Goal: Task Accomplishment & Management: Manage account settings

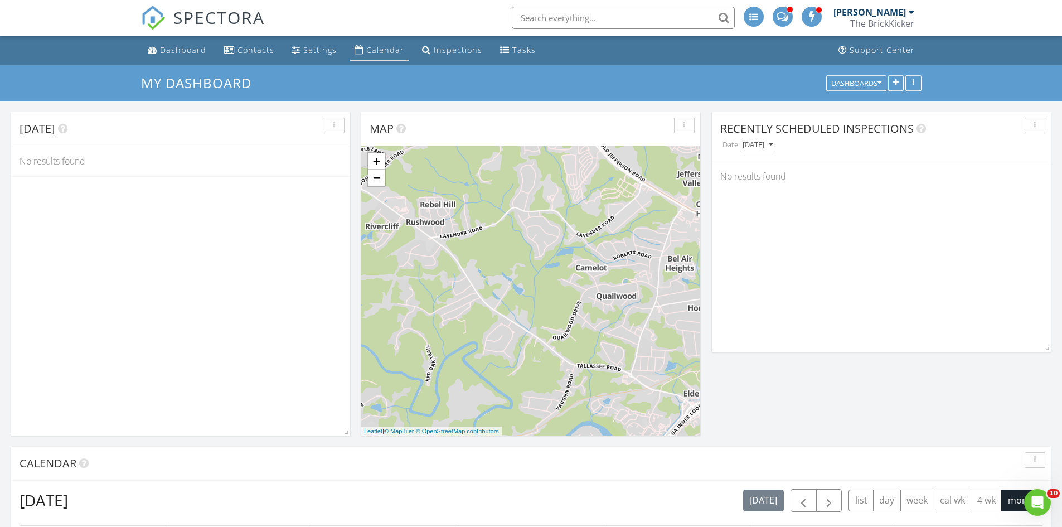
click at [372, 51] on div "Calendar" at bounding box center [385, 50] width 38 height 11
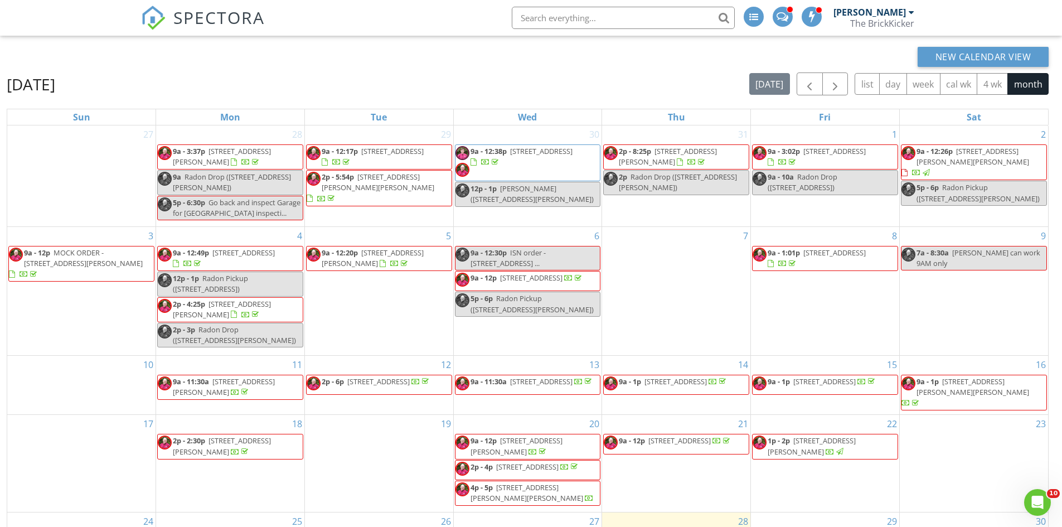
scroll to position [70, 0]
click at [707, 121] on div "Thu" at bounding box center [676, 117] width 148 height 16
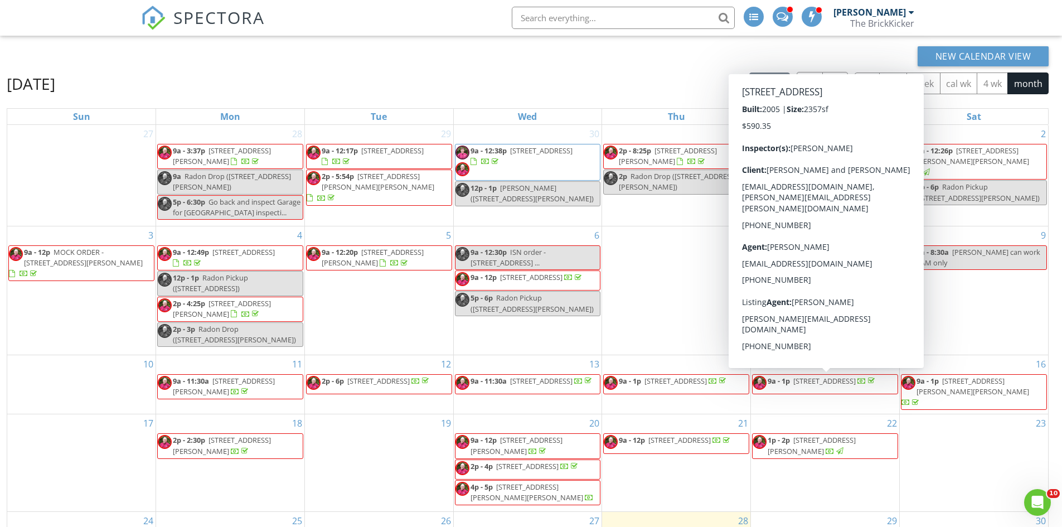
click at [817, 392] on span "9a - 1p 1011 City Market St, Hoschton 30548" at bounding box center [814, 384] width 124 height 17
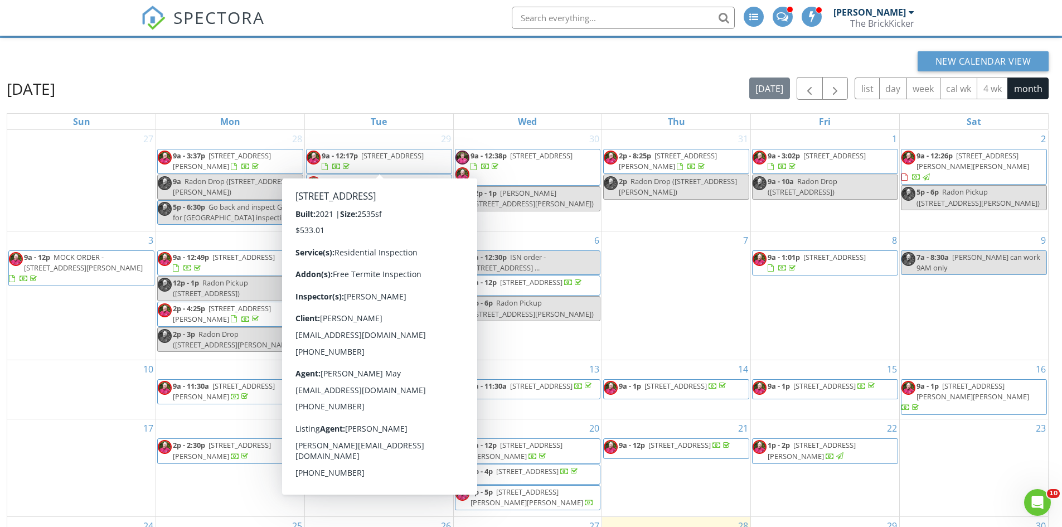
scroll to position [62, 0]
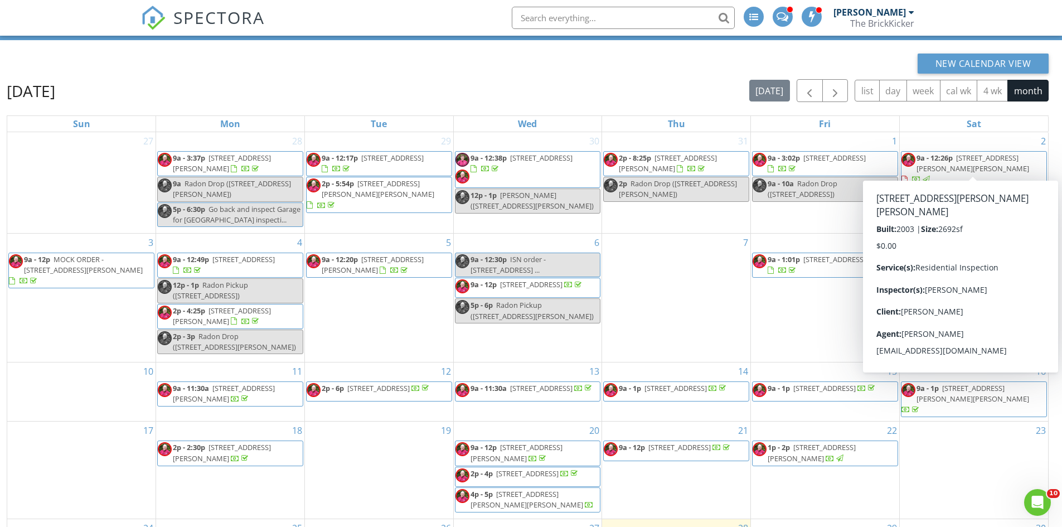
click at [907, 176] on div at bounding box center [904, 179] width 6 height 7
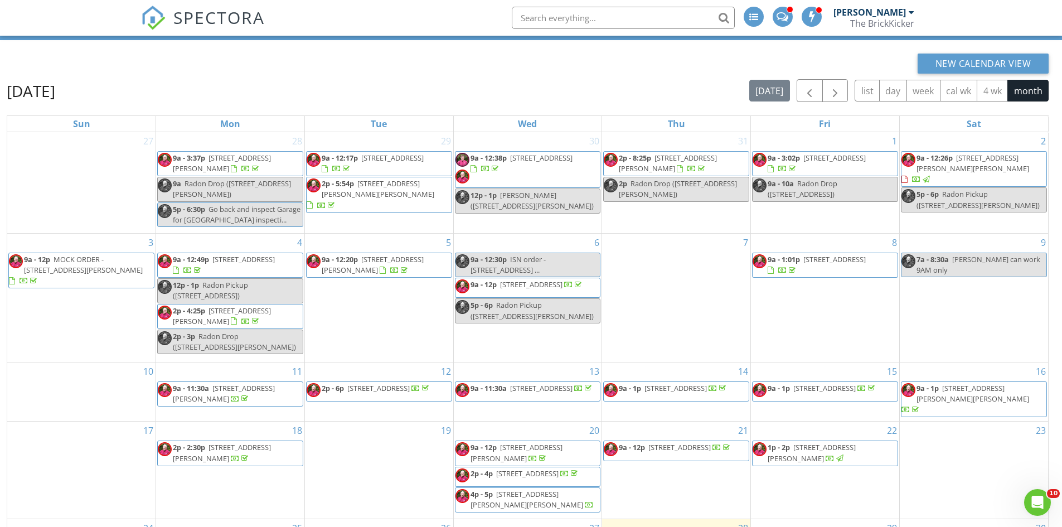
click at [907, 176] on div at bounding box center [904, 179] width 6 height 7
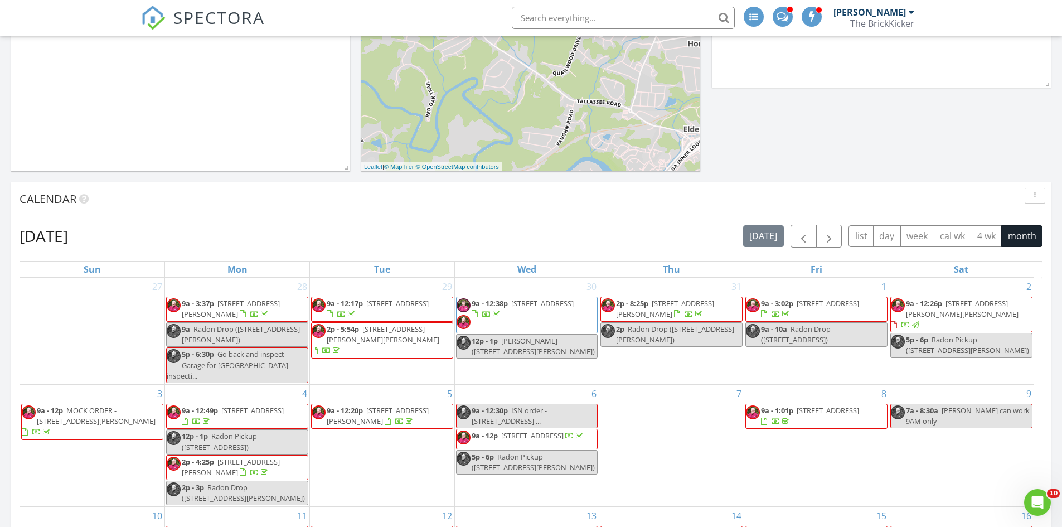
scroll to position [7, 0]
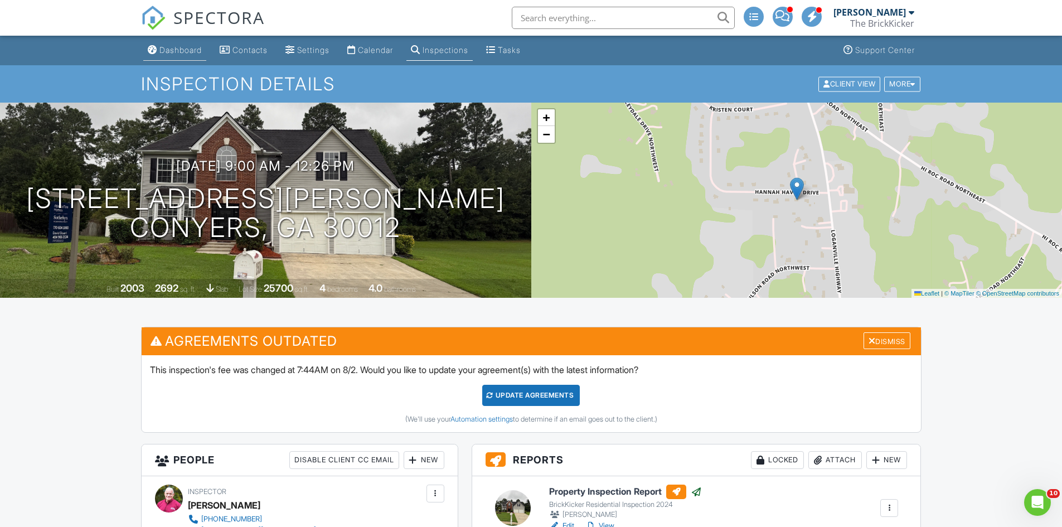
click at [202, 54] on div "Dashboard" at bounding box center [180, 49] width 42 height 9
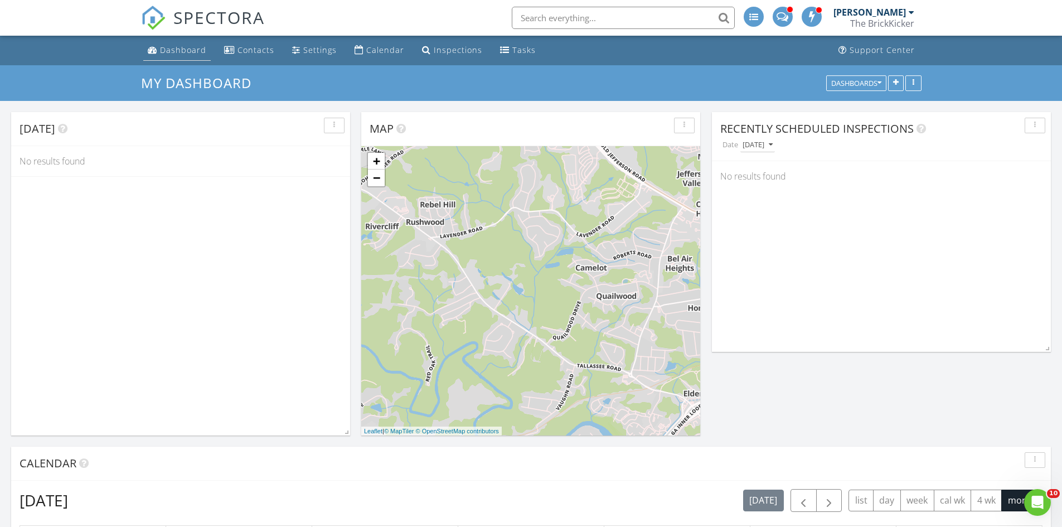
click at [173, 44] on link "Dashboard" at bounding box center [176, 50] width 67 height 21
click at [377, 55] on link "Calendar" at bounding box center [379, 50] width 59 height 21
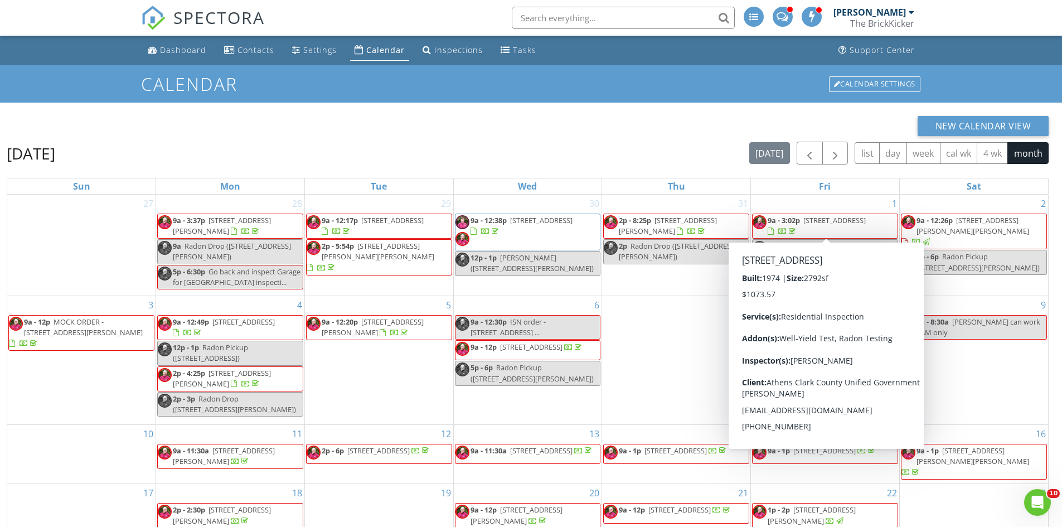
click at [787, 228] on div at bounding box center [782, 232] width 9 height 9
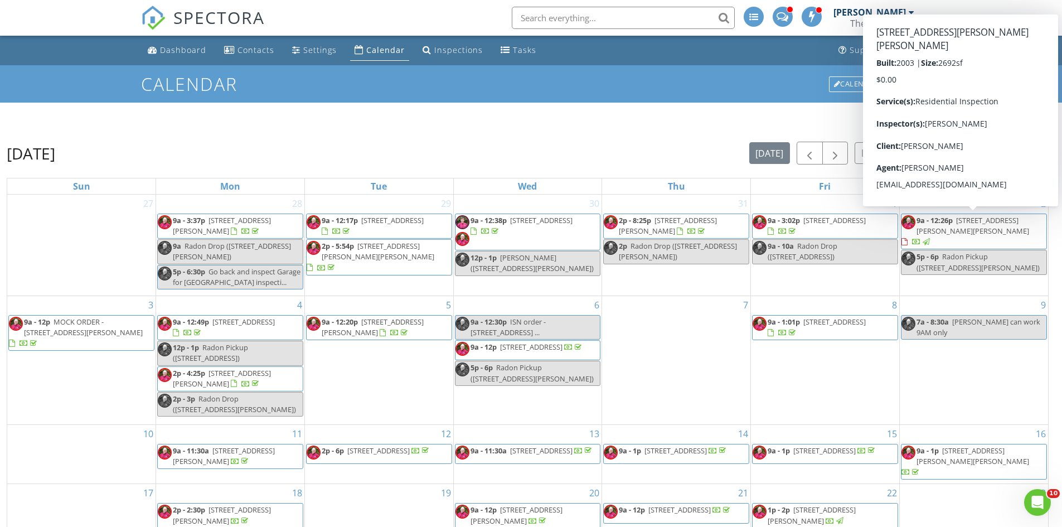
click at [978, 220] on span "[STREET_ADDRESS][PERSON_NAME][PERSON_NAME]" at bounding box center [972, 225] width 113 height 21
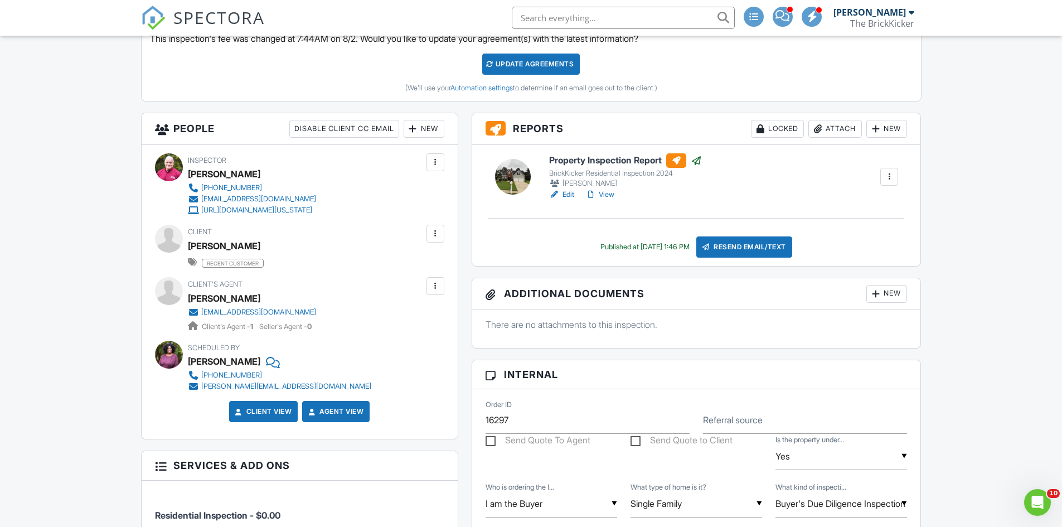
scroll to position [330, 0]
click at [605, 254] on div "Published at 08/02/2025 1:46 PM Resend Email/Text" at bounding box center [696, 247] width 422 height 21
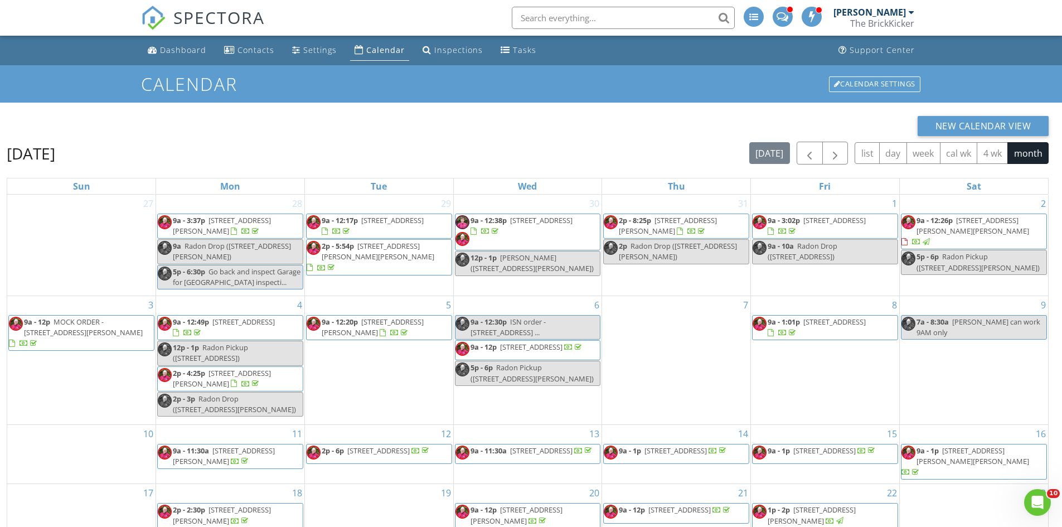
click at [944, 223] on span "9a - 12:26p" at bounding box center [934, 220] width 36 height 10
click at [945, 223] on span "9a - 12:26p" at bounding box center [934, 220] width 36 height 10
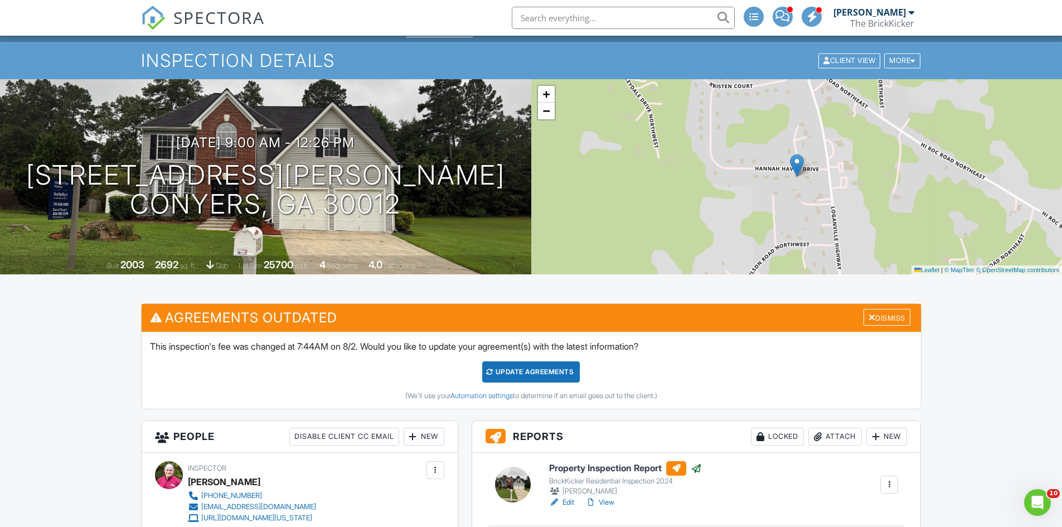
scroll to position [23, 0]
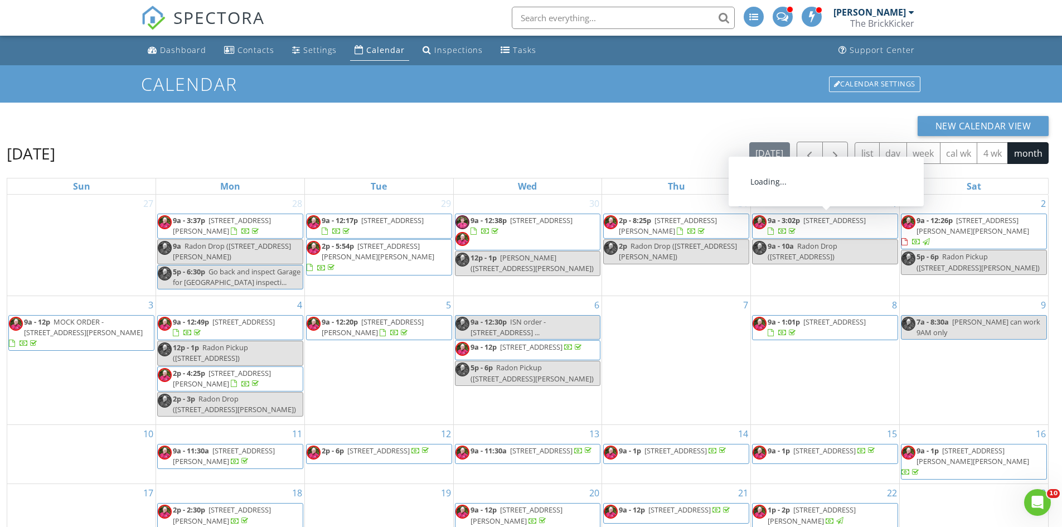
click at [847, 234] on span "9a - 3:02p 4 Beech Haven Dr, Athens 30606" at bounding box center [824, 226] width 145 height 22
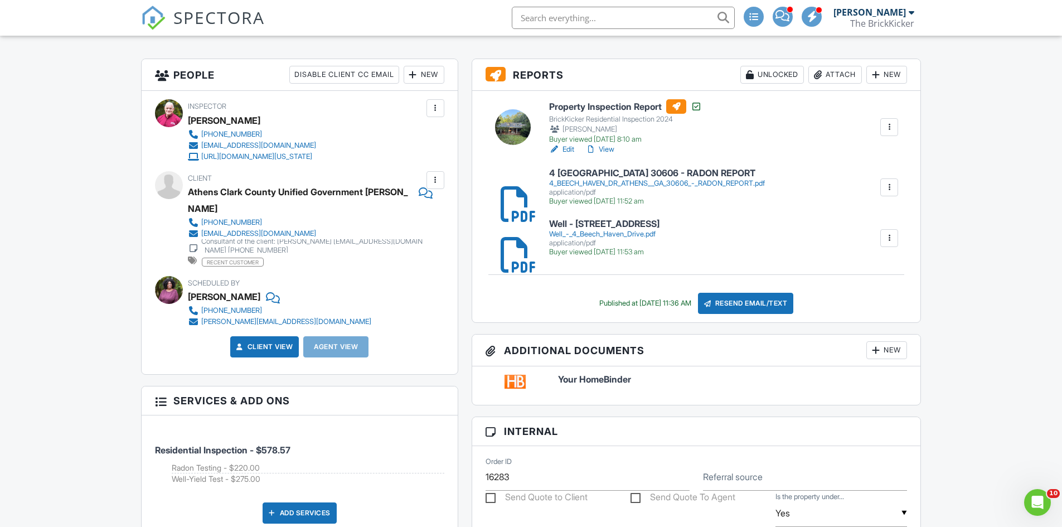
scroll to position [269, 0]
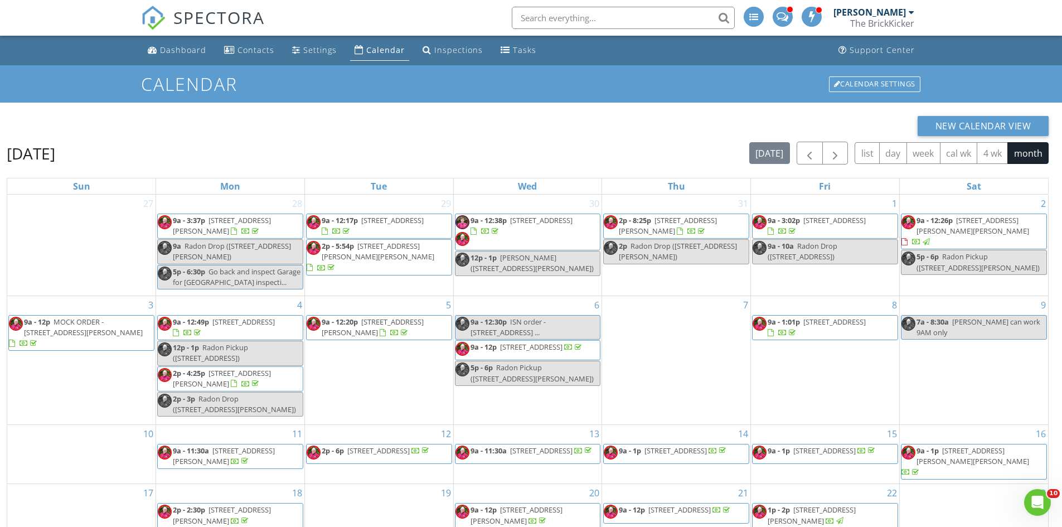
click at [797, 228] on div at bounding box center [793, 232] width 9 height 9
click at [255, 381] on span "2p - 4:25p 290 Appleby Dr Unit 272, Athens 30605" at bounding box center [230, 379] width 145 height 22
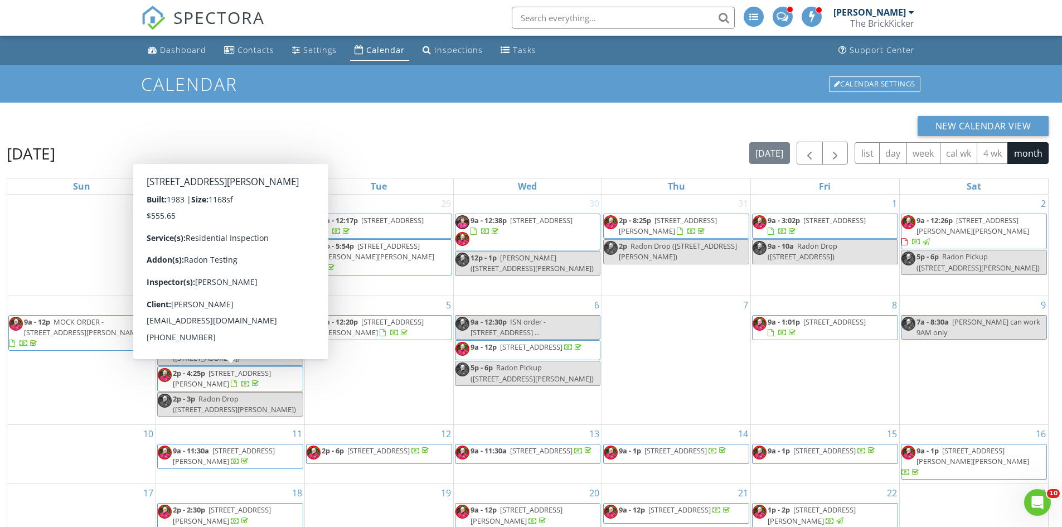
click at [255, 381] on span "2p - 4:25p 290 Appleby Dr Unit 272, Athens 30605" at bounding box center [230, 379] width 145 height 22
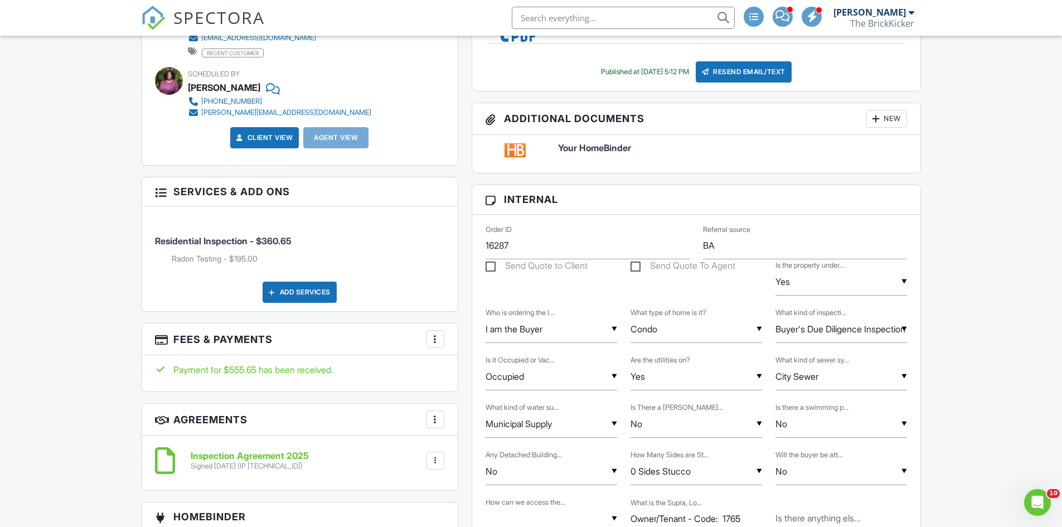
scroll to position [446, 0]
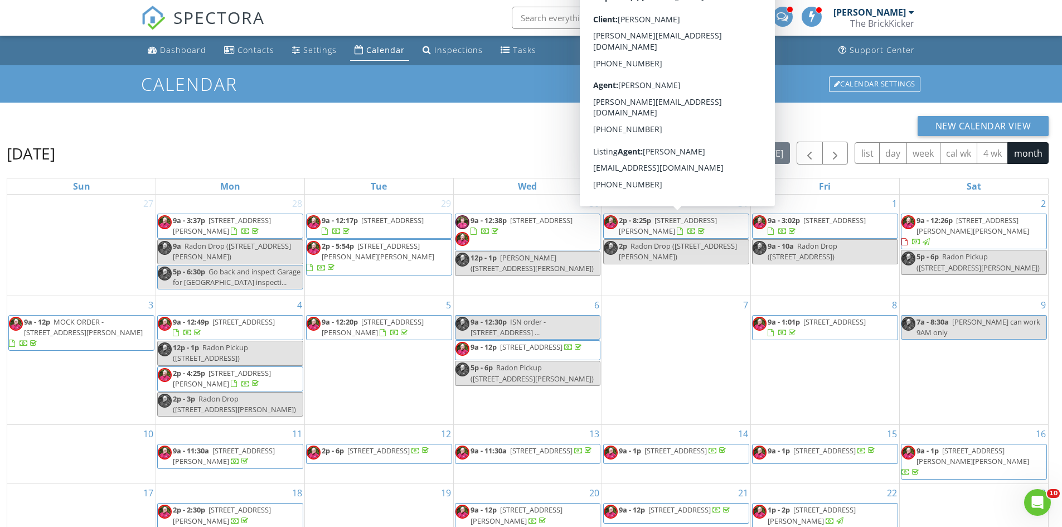
click at [674, 231] on span "2p - 8:25p 290 Hodgson Dr, Athens 30606" at bounding box center [676, 226] width 145 height 22
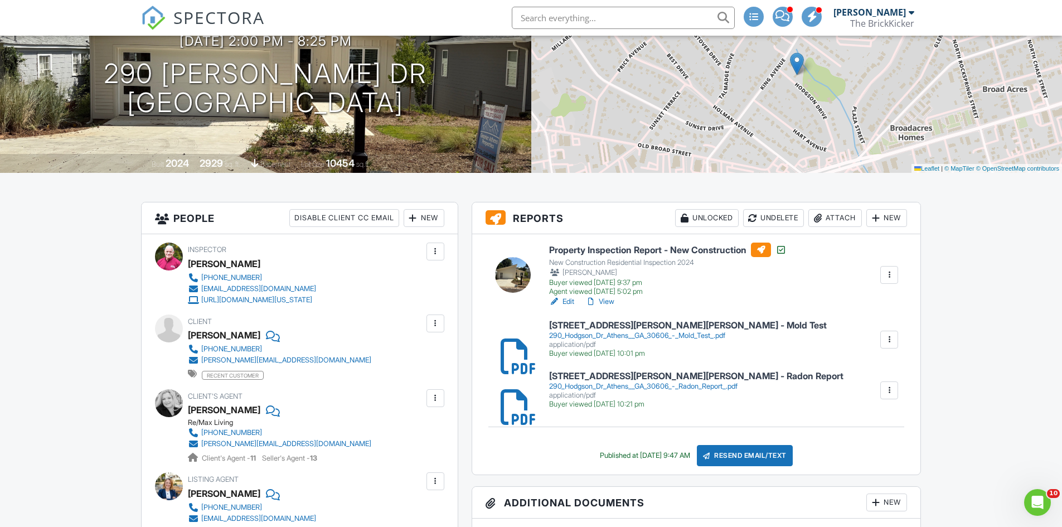
scroll to position [127, 0]
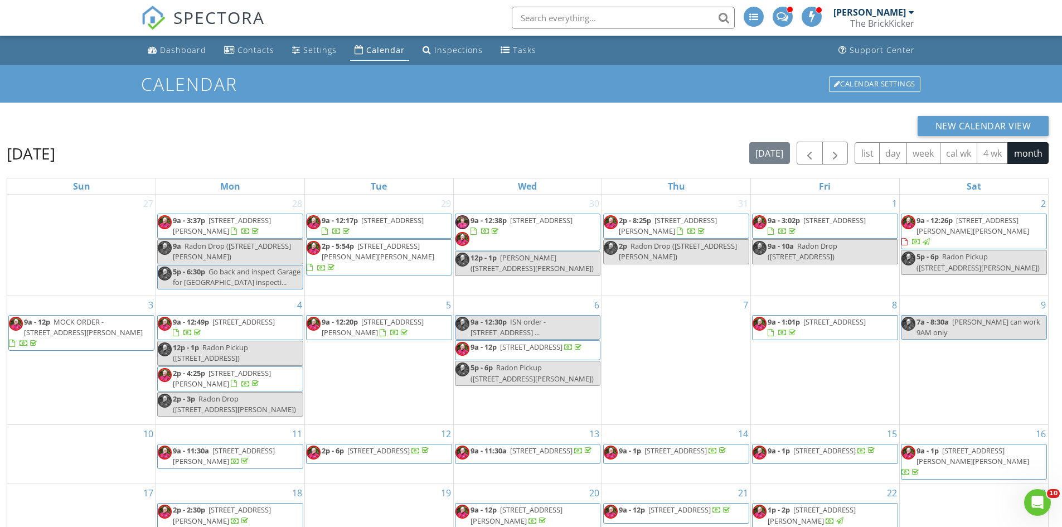
click at [935, 221] on span "9a - 12:26p" at bounding box center [934, 220] width 36 height 10
